Goal: Task Accomplishment & Management: Manage account settings

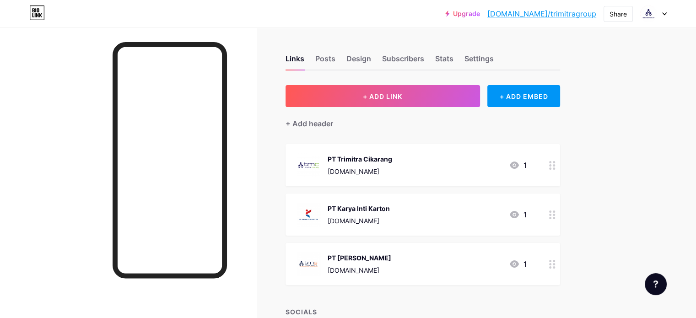
click at [664, 10] on div at bounding box center [653, 13] width 27 height 16
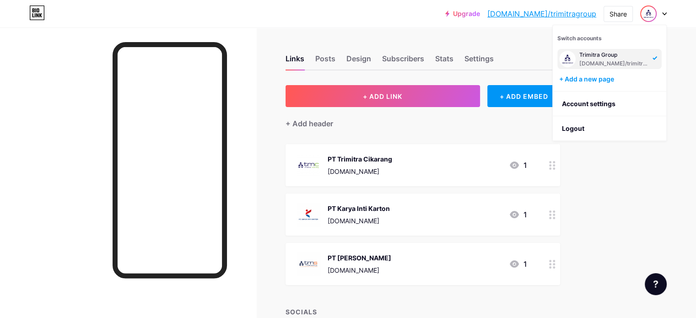
click at [683, 145] on div "Upgrade [DOMAIN_NAME]/trimit... [DOMAIN_NAME]/trimitragroup Share Switch accoun…" at bounding box center [348, 196] width 696 height 392
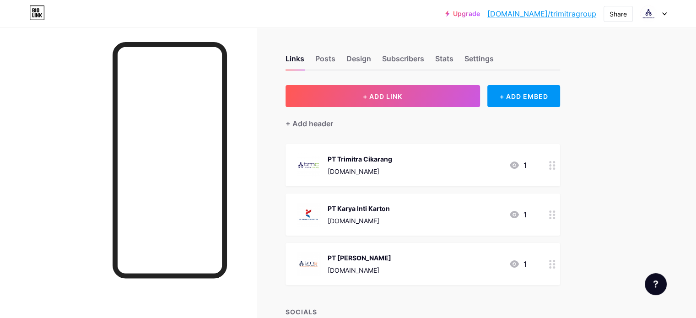
click at [666, 14] on div "Upgrade [DOMAIN_NAME]/trimit... [DOMAIN_NAME]/trimitragroup Share Switch accoun…" at bounding box center [348, 13] width 696 height 16
click at [663, 9] on div at bounding box center [653, 13] width 27 height 16
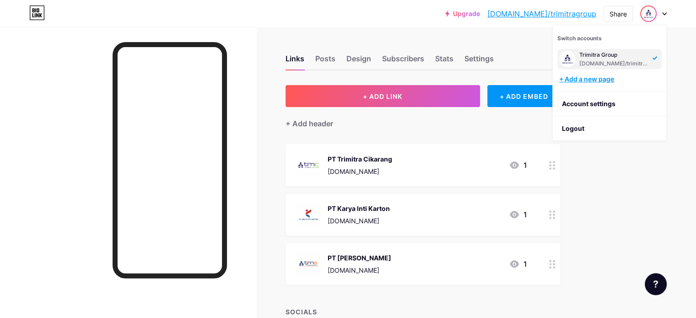
click at [604, 80] on div "+ Add a new page" at bounding box center [610, 79] width 103 height 9
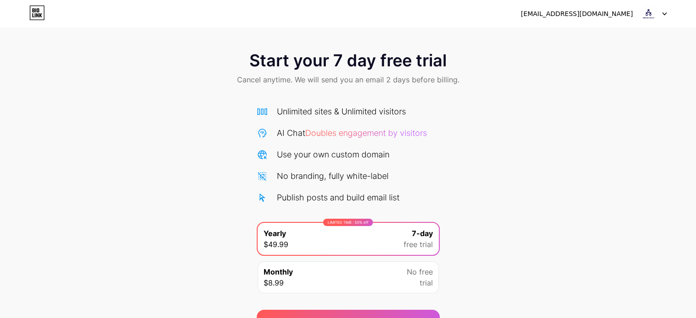
click at [667, 16] on div "[EMAIL_ADDRESS][DOMAIN_NAME] Logout" at bounding box center [348, 13] width 696 height 16
click at [663, 13] on icon at bounding box center [665, 14] width 4 height 2
click at [610, 45] on li "Logout" at bounding box center [610, 37] width 114 height 25
click at [594, 38] on li "Logout" at bounding box center [610, 37] width 114 height 25
click at [582, 36] on li "Logout" at bounding box center [610, 37] width 114 height 25
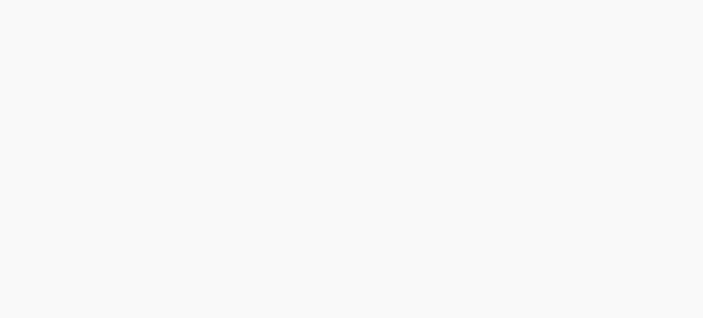
click at [573, 36] on div "Start your 7 day free trial Cancel anytime. We will send you an email 2 days be…" at bounding box center [351, 159] width 703 height 318
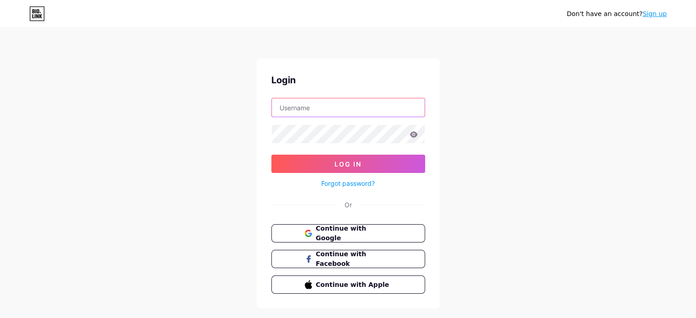
click at [381, 107] on input "text" at bounding box center [348, 107] width 153 height 18
click at [417, 135] on icon at bounding box center [414, 134] width 8 height 6
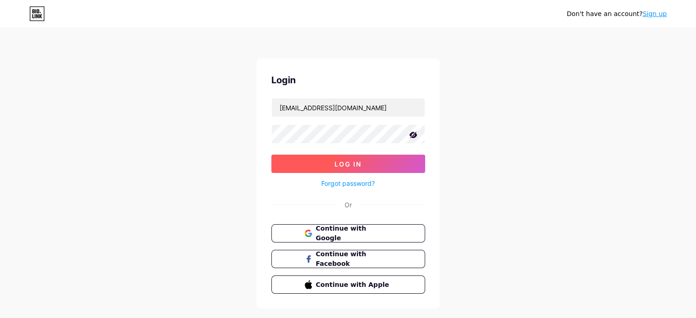
click at [346, 162] on span "Log In" at bounding box center [348, 164] width 27 height 8
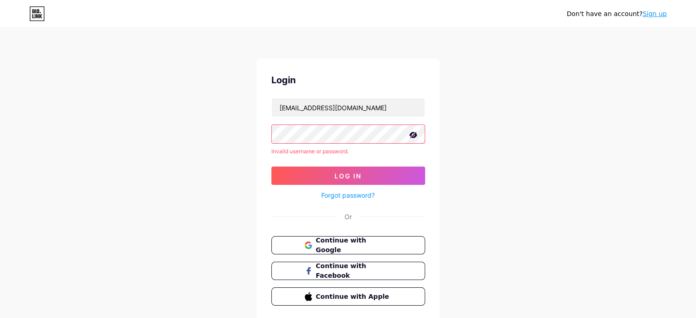
click at [473, 179] on div "Don't have an account? Sign up Login [EMAIL_ADDRESS][DOMAIN_NAME] Invalid usern…" at bounding box center [348, 175] width 696 height 350
click at [392, 105] on input "[EMAIL_ADDRESS][DOMAIN_NAME]" at bounding box center [348, 107] width 153 height 18
click at [549, 95] on div "Don't have an account? Sign up Login [EMAIL_ADDRESS][DOMAIN_NAME] Invalid usern…" at bounding box center [348, 175] width 696 height 350
click at [376, 100] on input "[EMAIL_ADDRESS][DOMAIN_NAME]" at bounding box center [348, 107] width 153 height 18
type input "k"
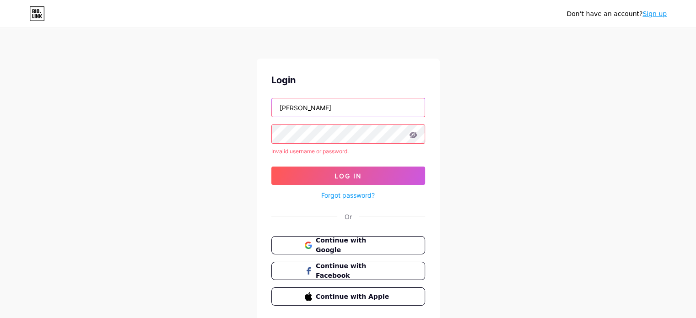
type input "[EMAIL_ADDRESS][DOMAIN_NAME]"
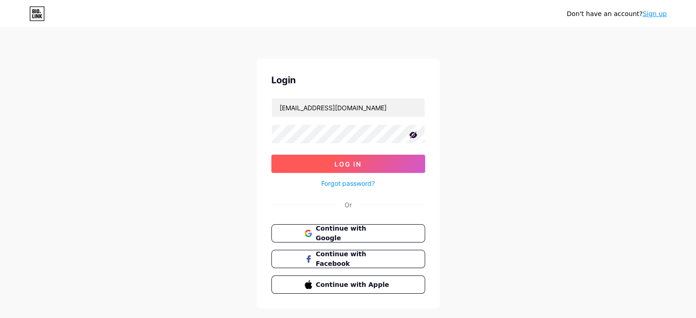
click at [337, 168] on button "Log In" at bounding box center [348, 164] width 154 height 18
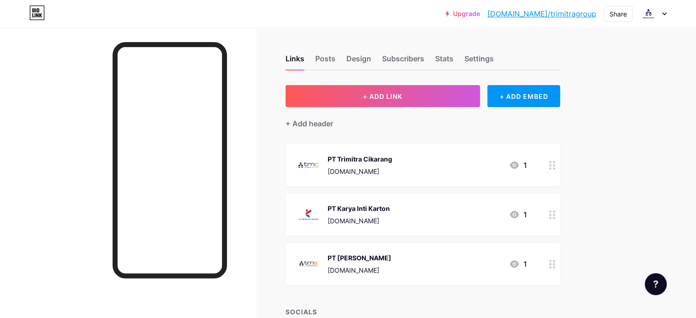
click at [660, 14] on div at bounding box center [653, 13] width 27 height 16
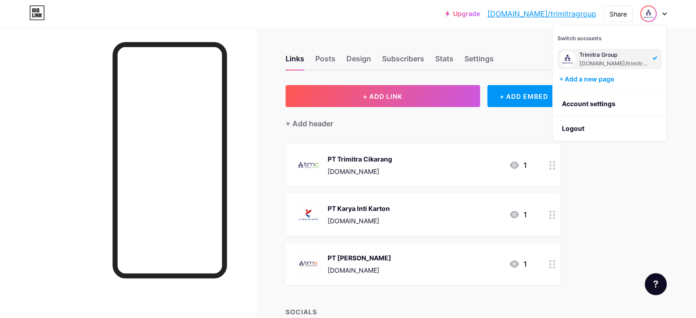
click at [649, 14] on img at bounding box center [648, 13] width 15 height 15
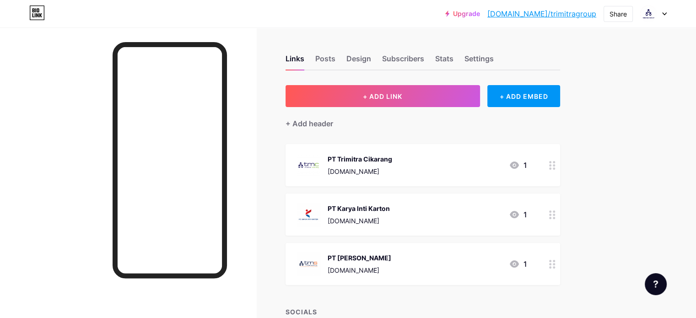
click at [664, 14] on icon at bounding box center [664, 13] width 5 height 3
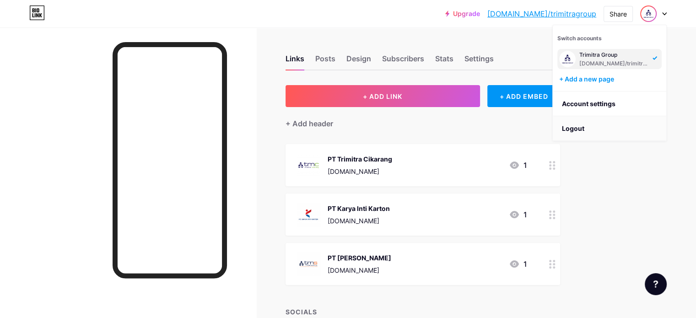
click at [582, 130] on li "Logout" at bounding box center [610, 128] width 114 height 25
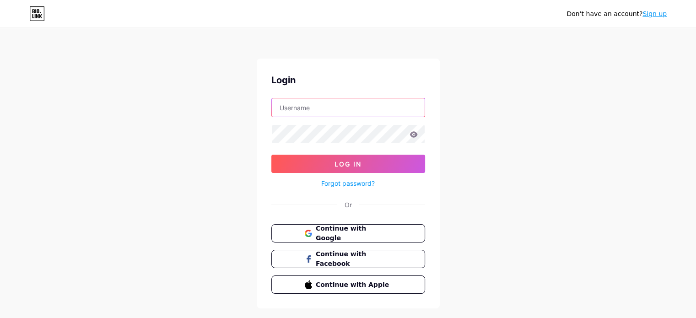
click at [374, 108] on input "text" at bounding box center [348, 107] width 153 height 18
type input "[EMAIL_ADDRESS][DOMAIN_NAME]"
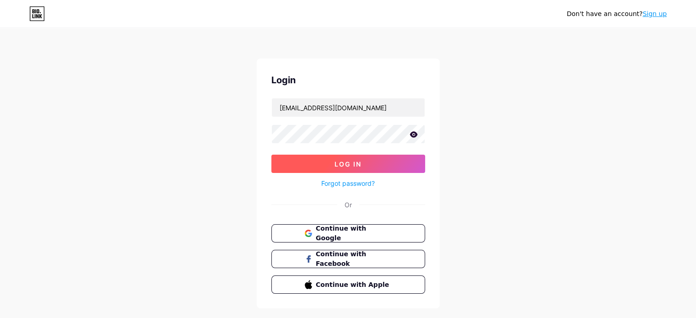
click at [346, 167] on span "Log In" at bounding box center [348, 164] width 27 height 8
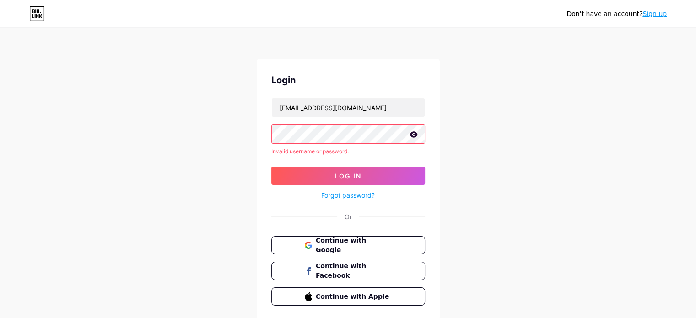
click at [413, 133] on icon at bounding box center [414, 134] width 8 height 6
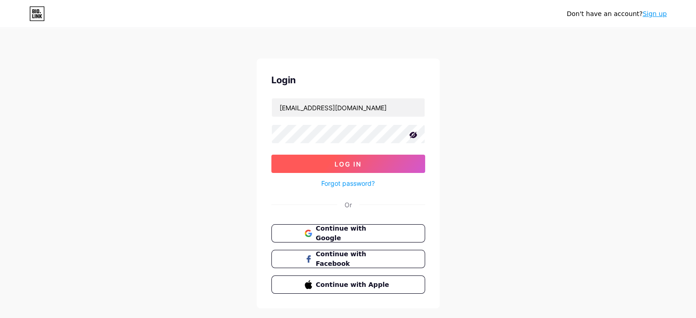
click at [312, 161] on button "Log In" at bounding box center [348, 164] width 154 height 18
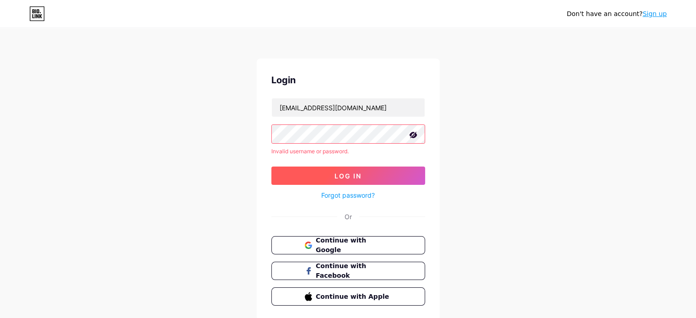
click at [329, 174] on button "Log In" at bounding box center [348, 176] width 154 height 18
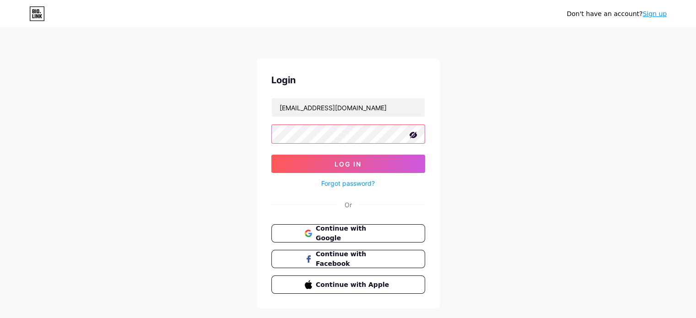
click at [271, 155] on button "Log In" at bounding box center [348, 164] width 154 height 18
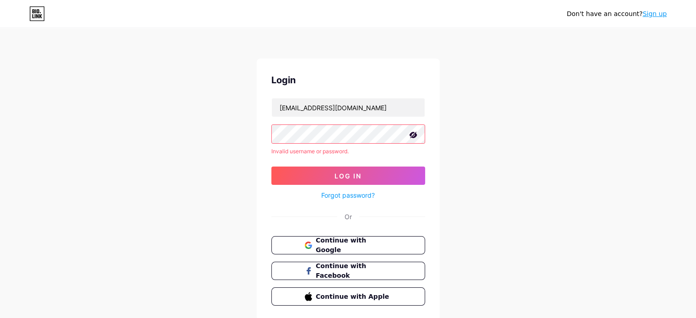
click at [654, 14] on link "Sign up" at bounding box center [655, 13] width 24 height 7
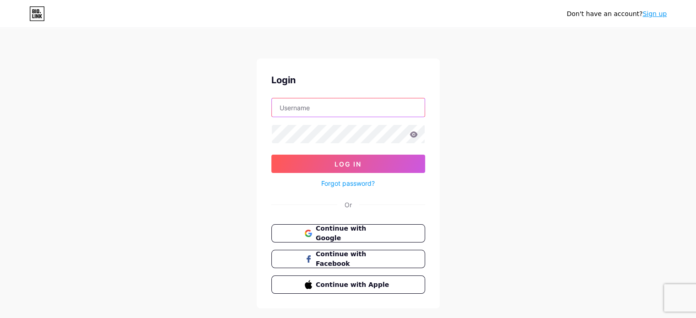
click at [327, 101] on input "text" at bounding box center [348, 107] width 153 height 18
type input "[EMAIL_ADDRESS][DOMAIN_NAME]"
click at [414, 133] on icon at bounding box center [414, 134] width 8 height 6
click at [271, 155] on button "Log In" at bounding box center [348, 164] width 154 height 18
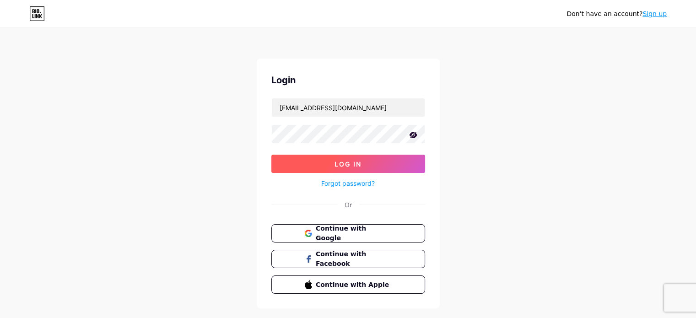
click at [303, 162] on button "Log In" at bounding box center [348, 164] width 154 height 18
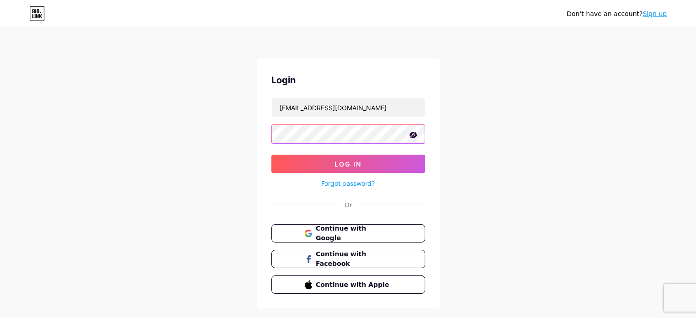
click at [271, 155] on button "Log In" at bounding box center [348, 164] width 154 height 18
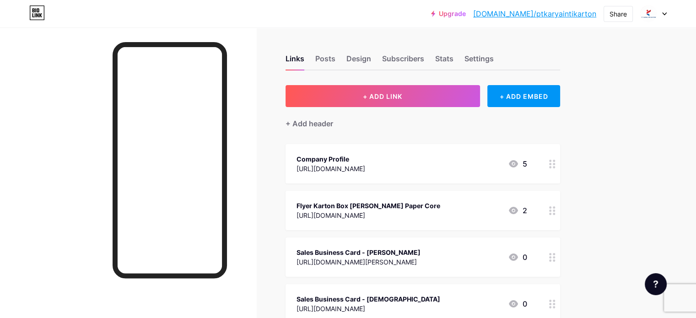
click at [489, 172] on div "Company Profile [URL][DOMAIN_NAME] 5" at bounding box center [412, 163] width 231 height 21
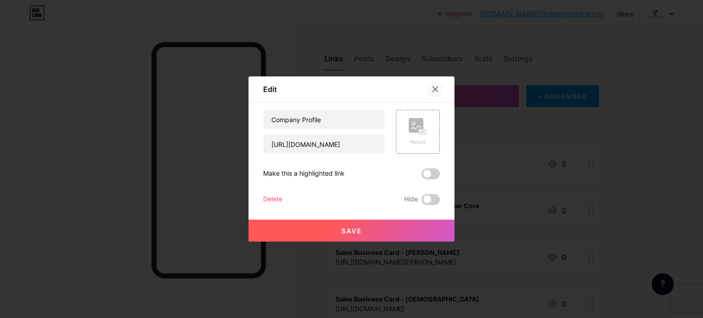
click at [435, 88] on icon at bounding box center [435, 89] width 7 height 7
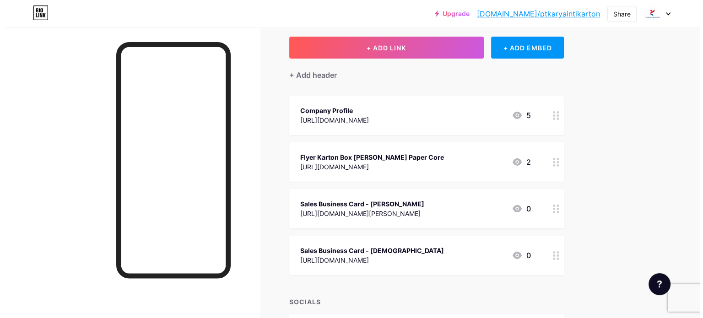
scroll to position [48, 0]
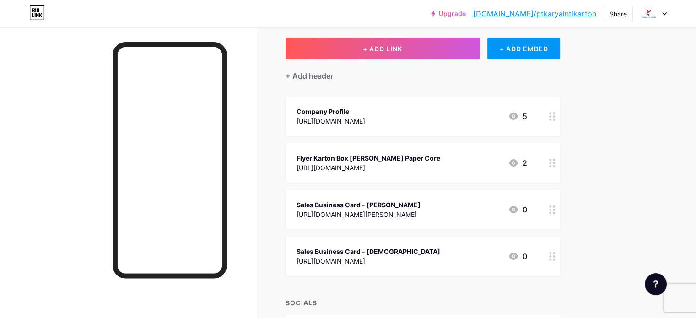
click at [421, 215] on div "[URL][DOMAIN_NAME][PERSON_NAME]" at bounding box center [359, 215] width 124 height 10
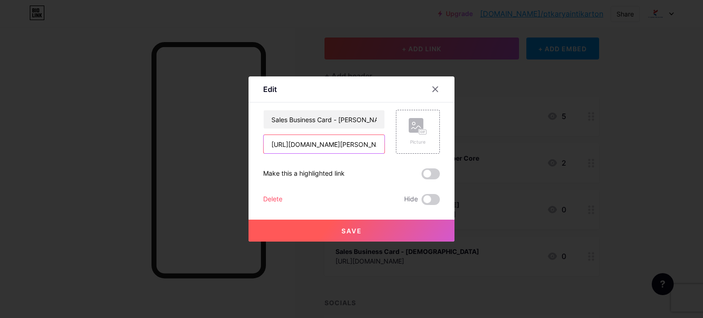
click at [335, 143] on input "[URL][DOMAIN_NAME][PERSON_NAME]" at bounding box center [324, 144] width 121 height 18
click at [440, 87] on div at bounding box center [435, 89] width 16 height 16
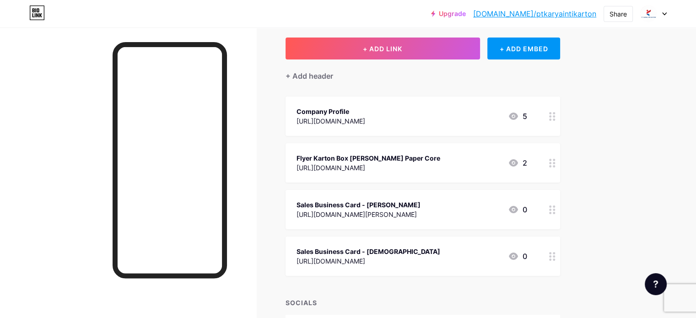
click at [365, 114] on div "Company Profile" at bounding box center [331, 112] width 69 height 10
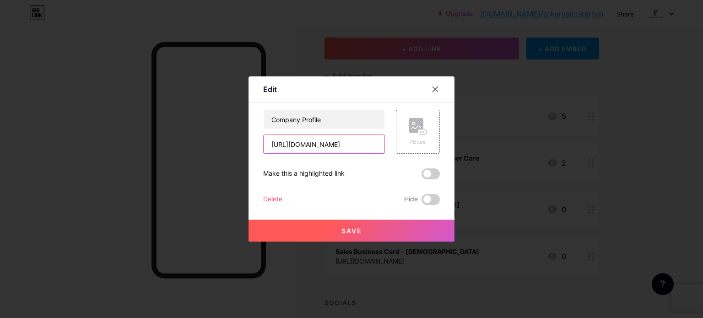
click at [359, 141] on input "[URL][DOMAIN_NAME]" at bounding box center [324, 144] width 121 height 18
paste input "[URL][DOMAIN_NAME]"
type input "[URL][DOMAIN_NAME]"
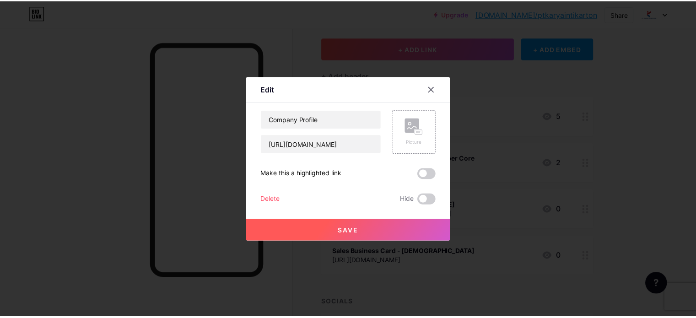
scroll to position [0, 0]
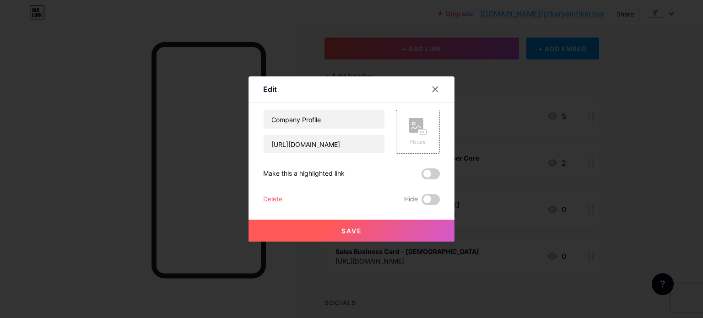
click at [344, 233] on span "Save" at bounding box center [351, 231] width 21 height 8
